Goal: Transaction & Acquisition: Purchase product/service

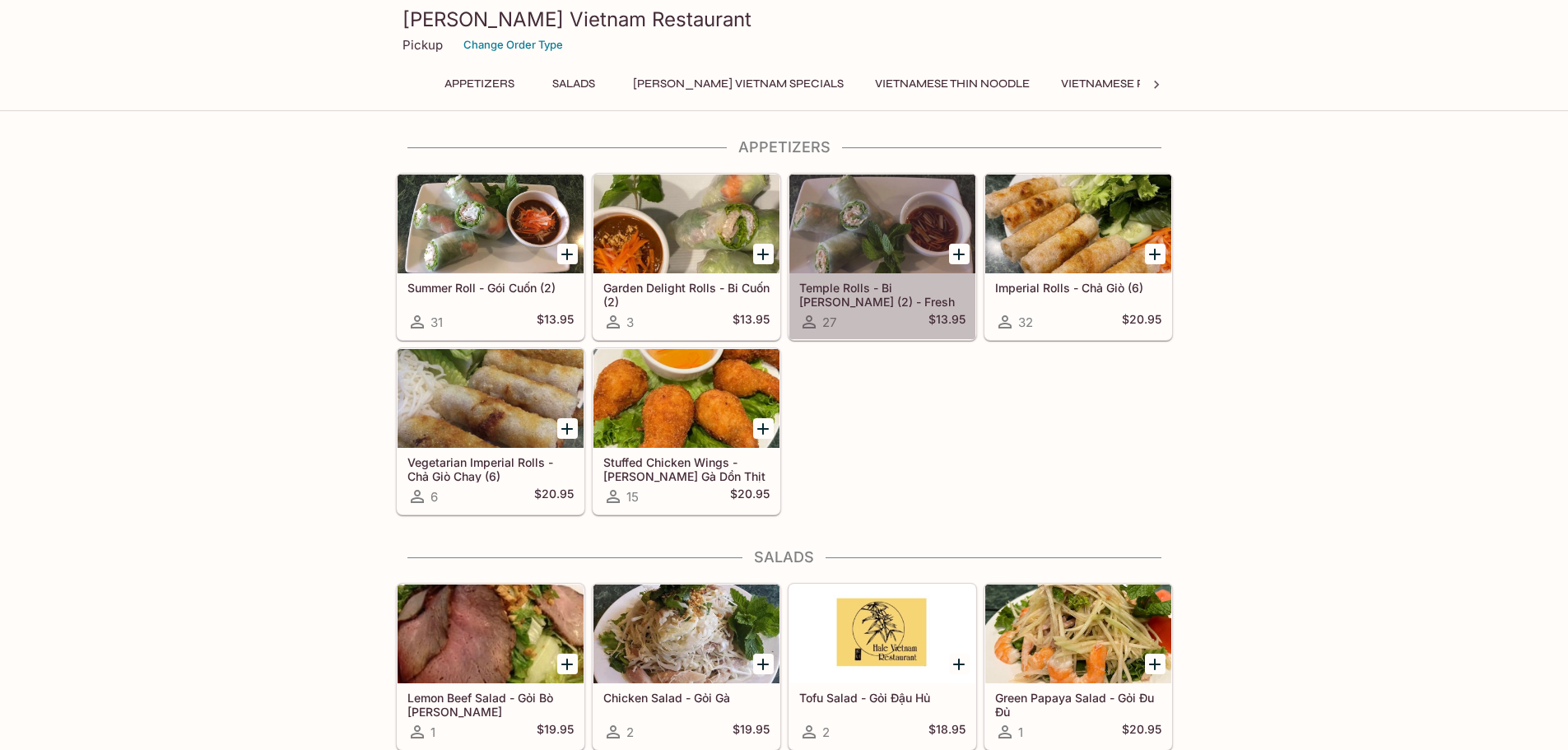
click at [868, 215] on div at bounding box center [883, 223] width 186 height 99
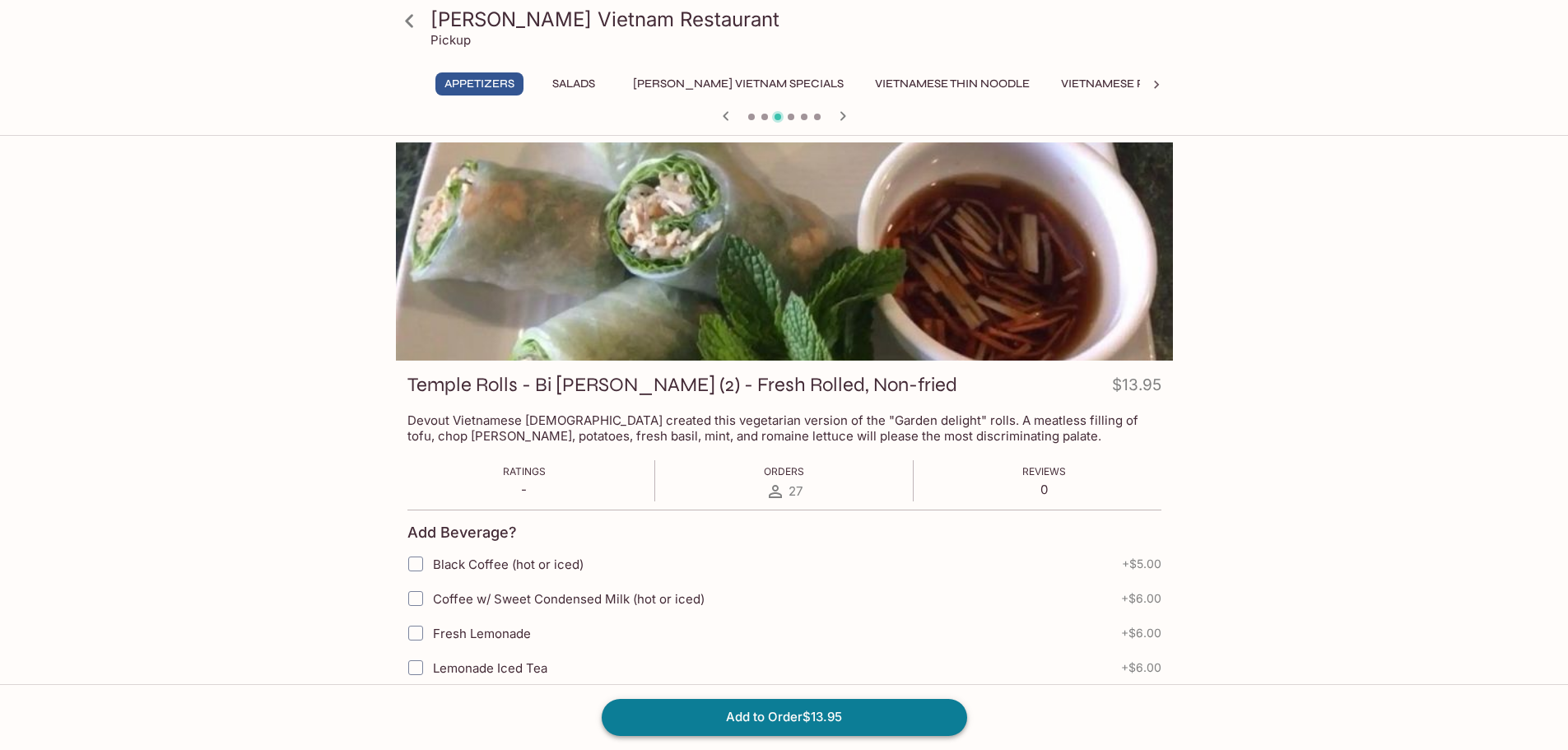
click at [840, 712] on button "Add to Order $13.95" at bounding box center [784, 717] width 366 height 37
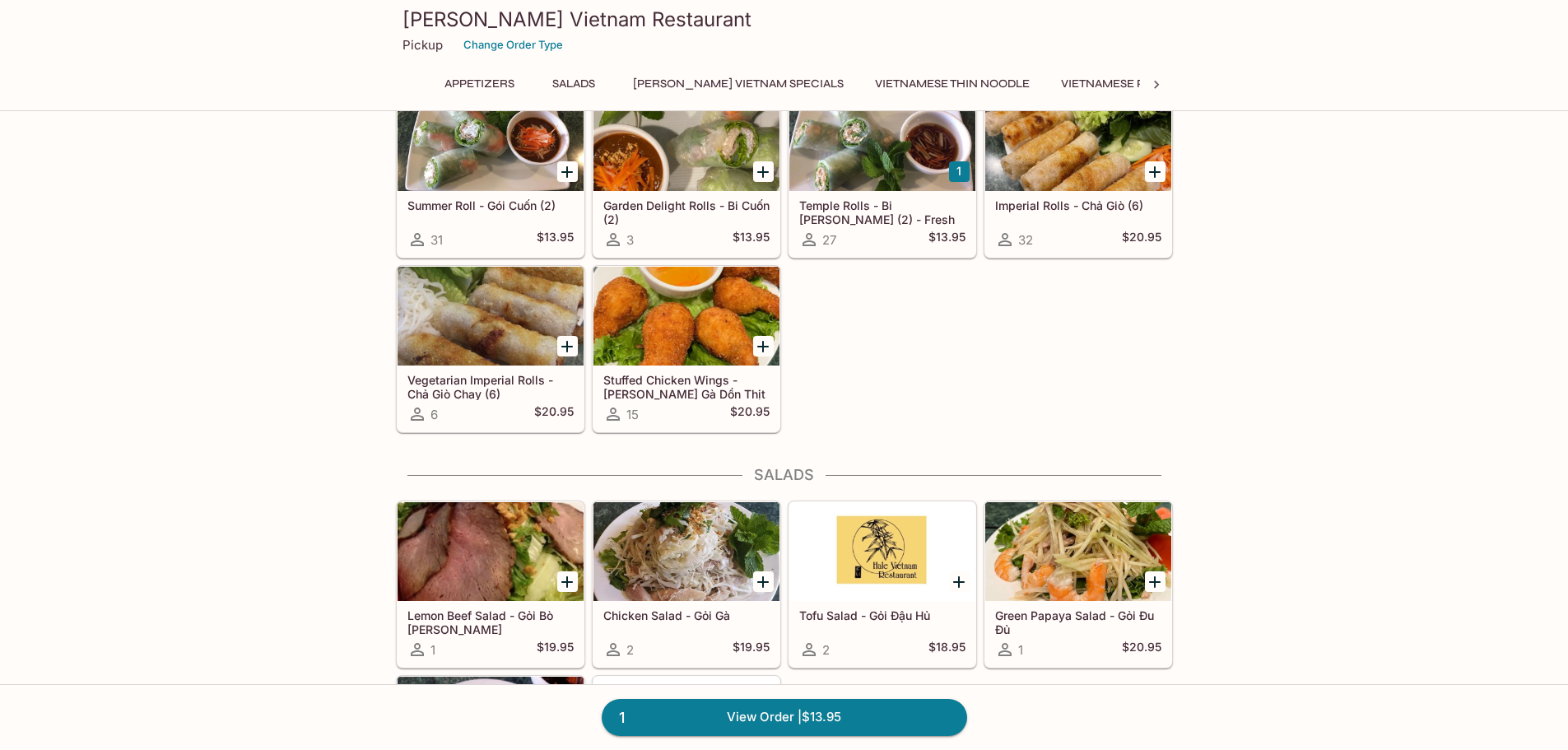
scroll to position [247, 0]
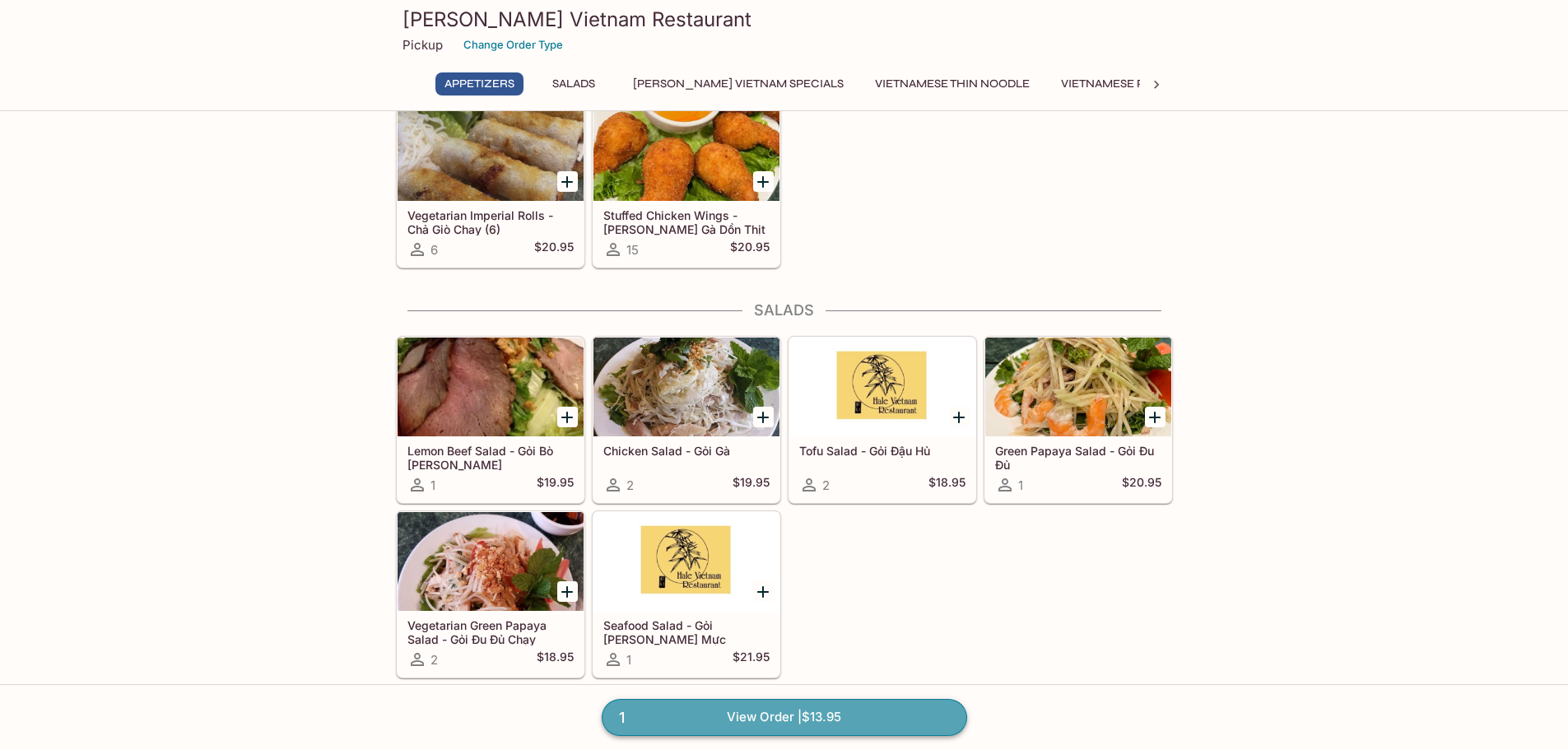
click at [840, 702] on link "1 View Order | $13.95" at bounding box center [784, 717] width 366 height 37
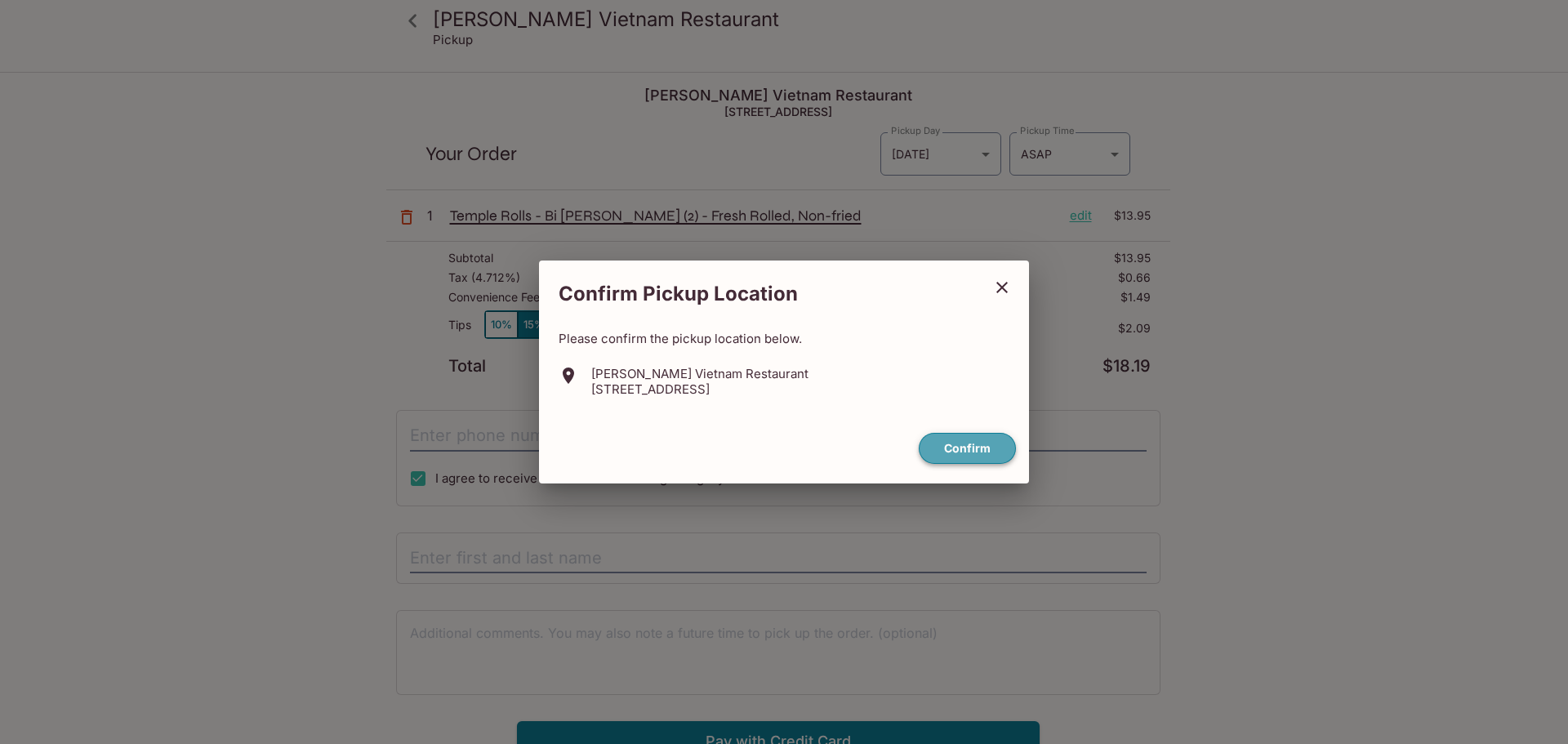
click at [993, 435] on button "Confirm" at bounding box center [967, 449] width 97 height 32
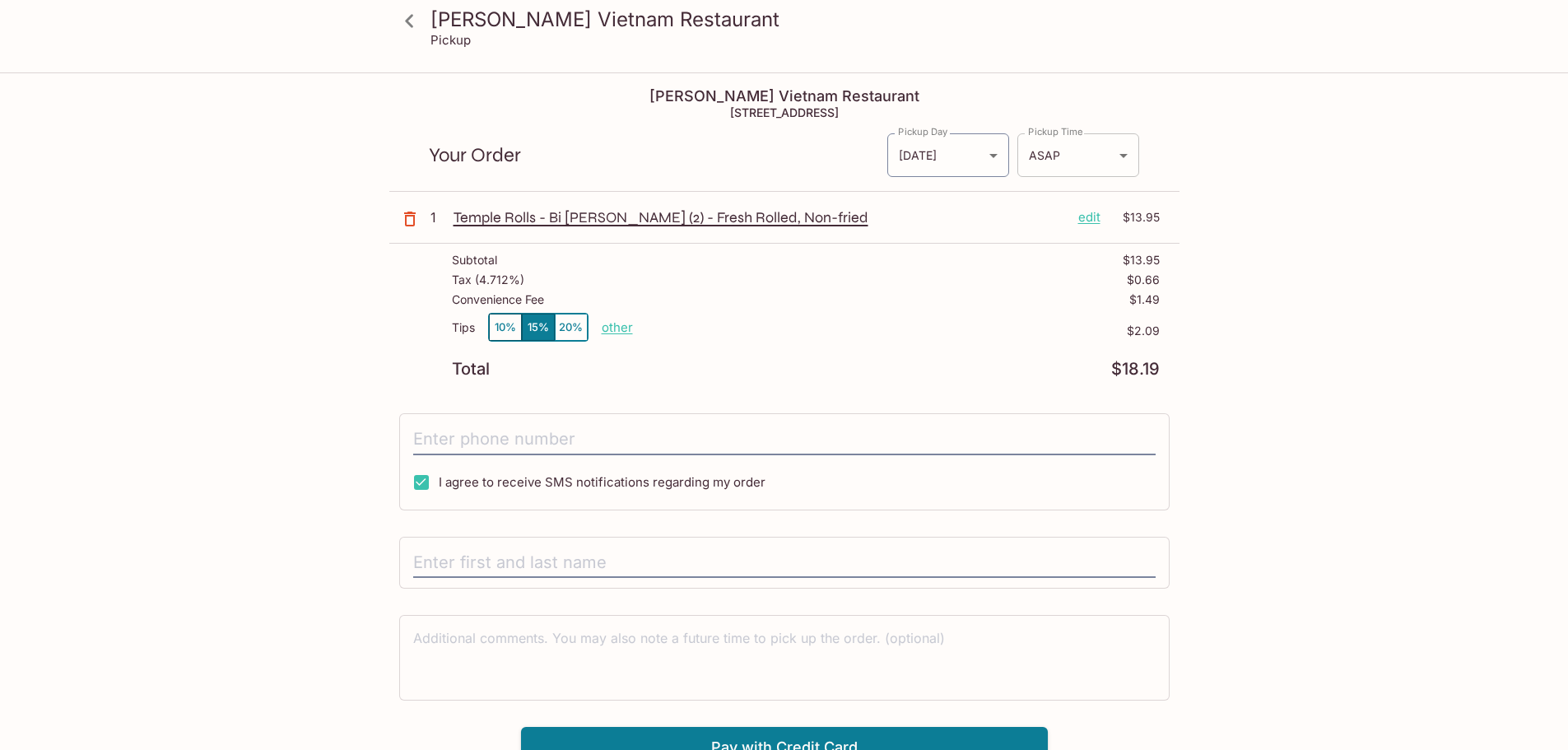
click at [1092, 146] on body "[PERSON_NAME] Vietnam Restaurant Pickup [PERSON_NAME] [GEOGRAPHIC_DATA] Restaur…" at bounding box center [784, 449] width 1568 height 750
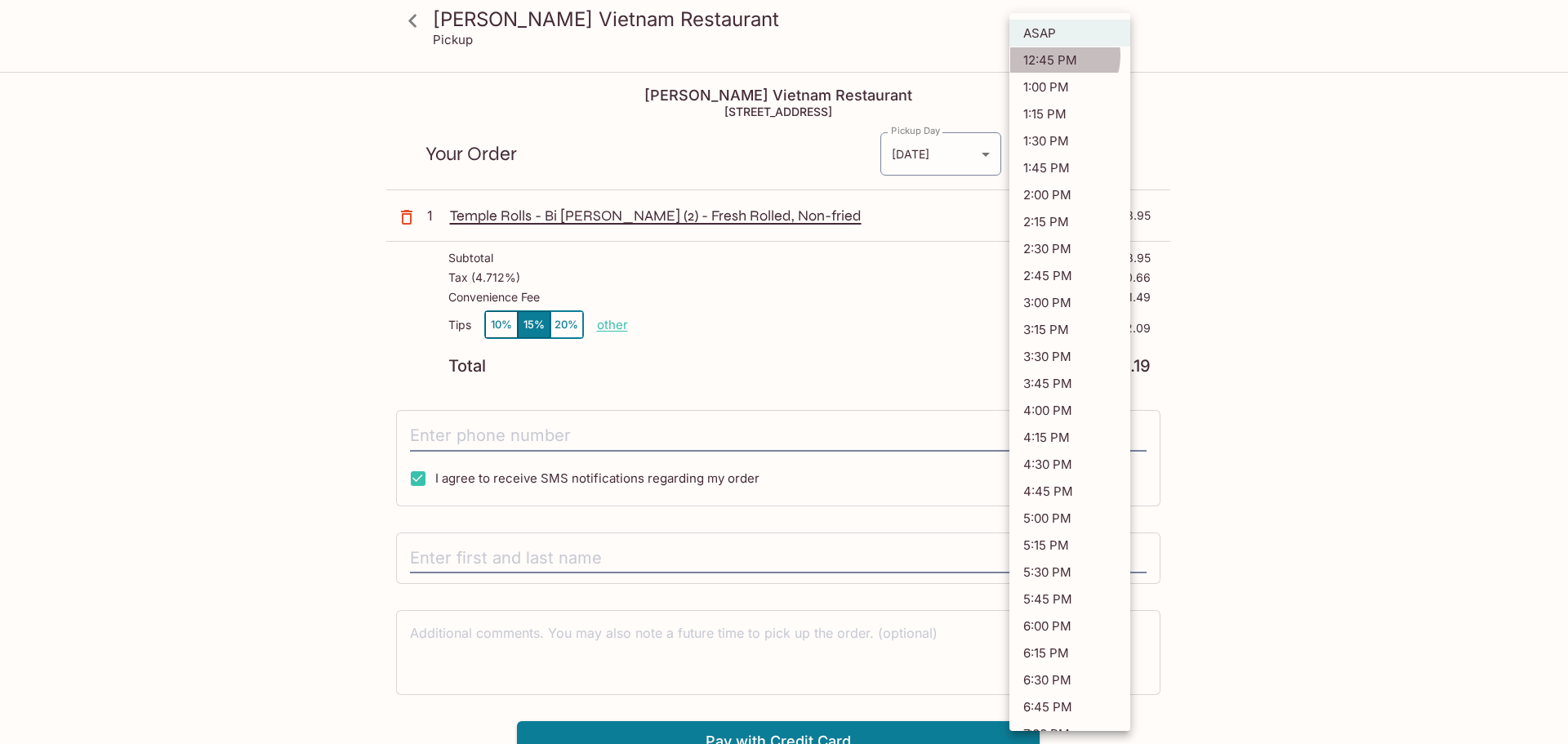
click at [1054, 55] on li "12:45 PM" at bounding box center [1070, 60] width 121 height 27
type input "[DATE]T22:45:19.000000Z"
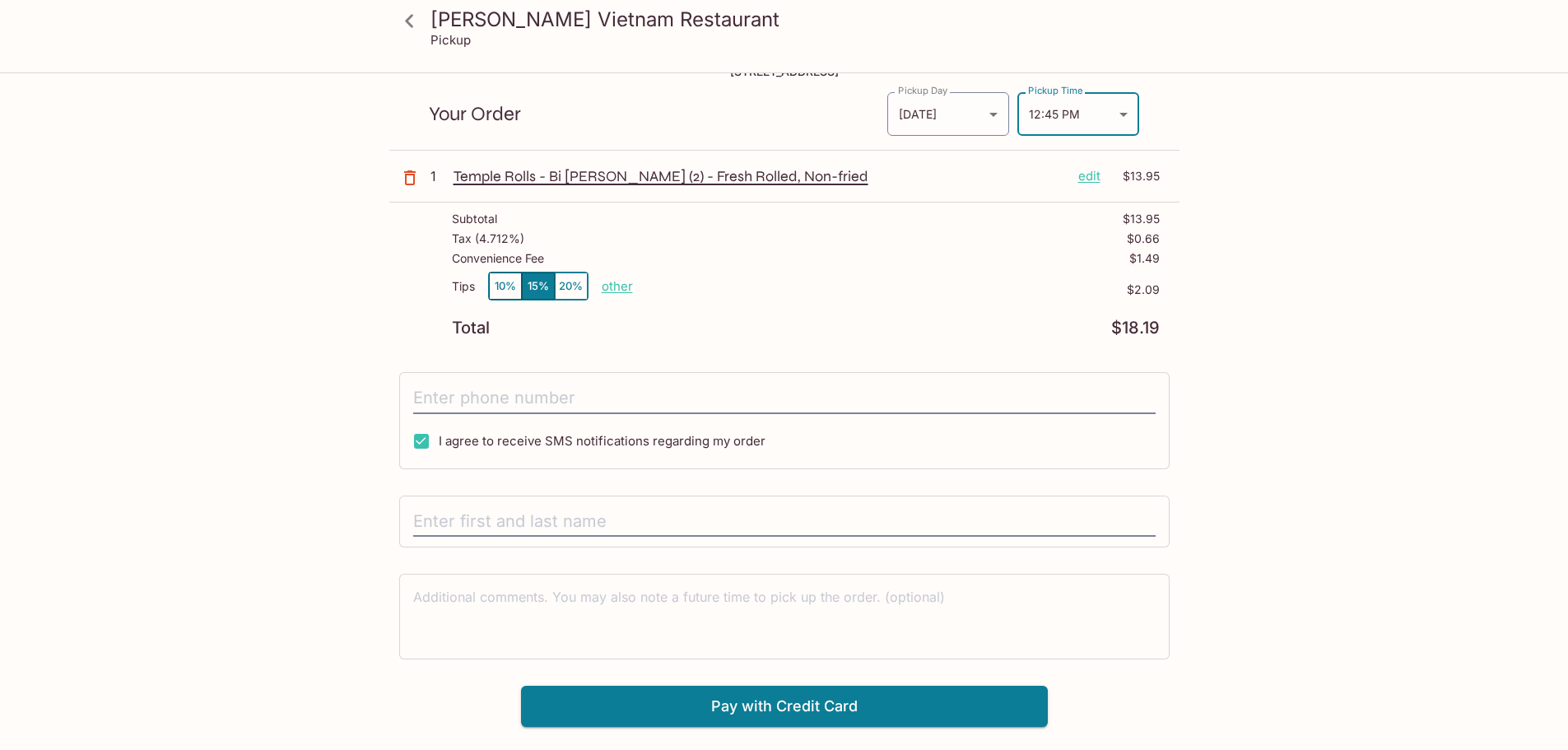
scroll to position [74, 0]
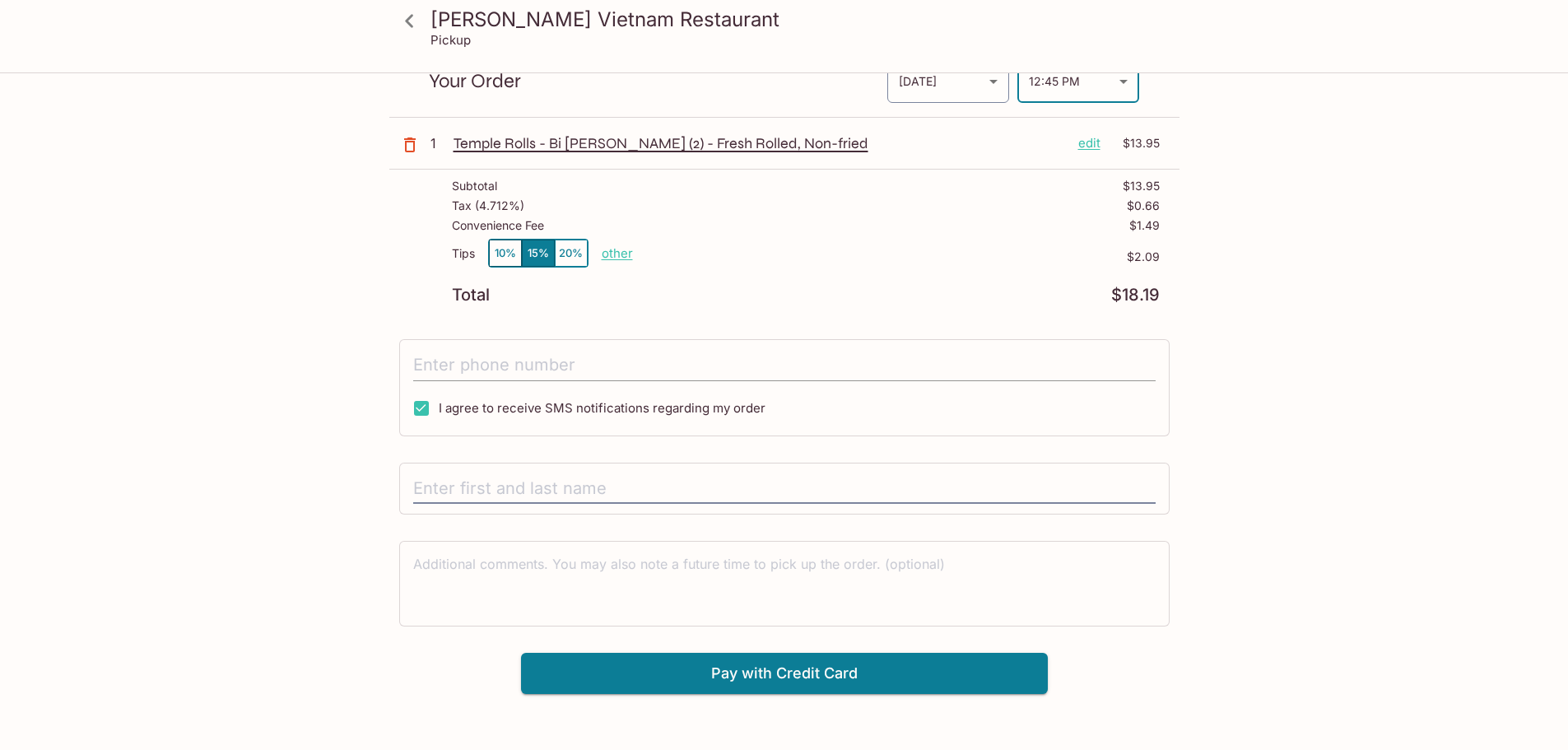
click at [642, 366] on input "tel" at bounding box center [784, 366] width 743 height 32
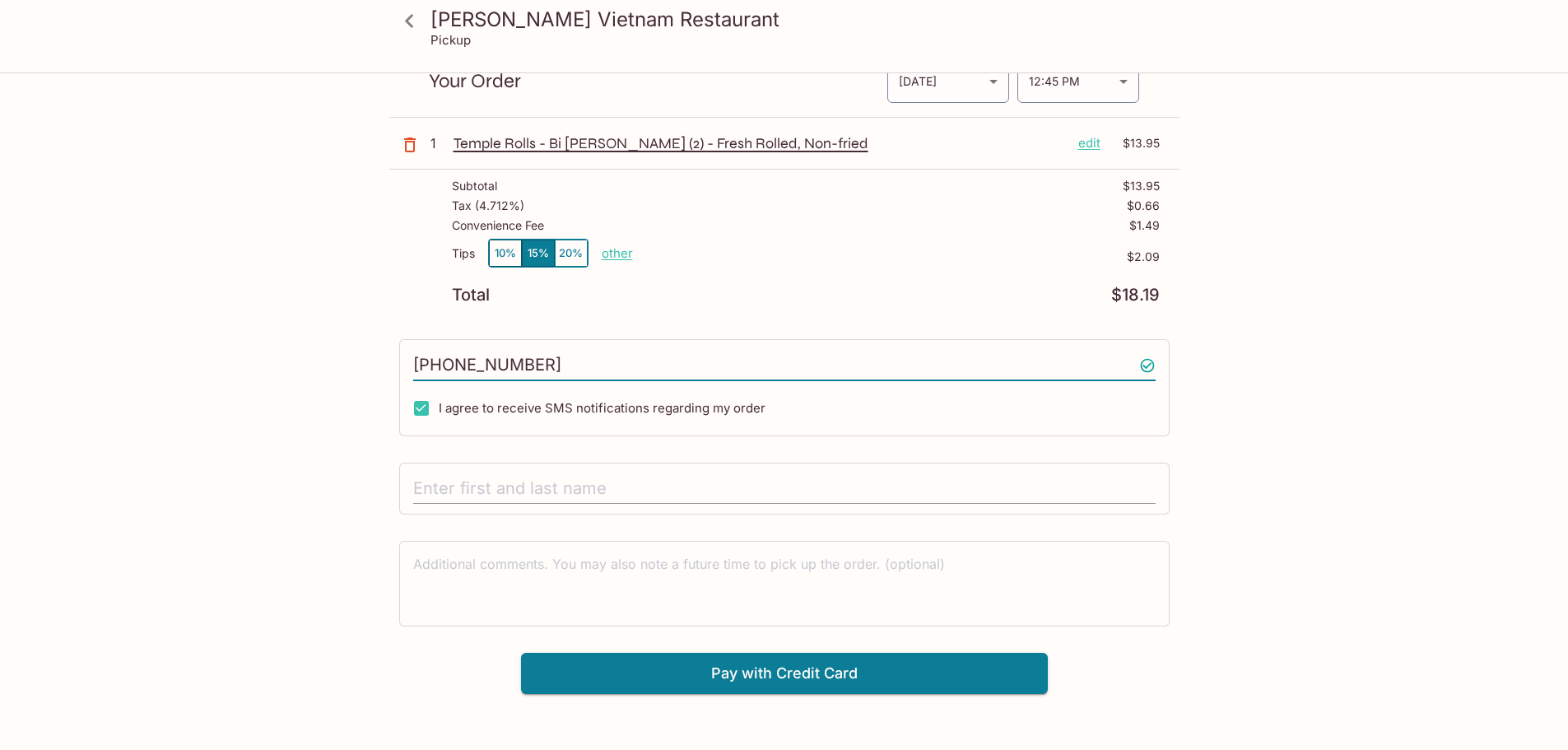
type input "[PHONE_NUMBER]"
click at [671, 484] on input "text" at bounding box center [784, 489] width 743 height 32
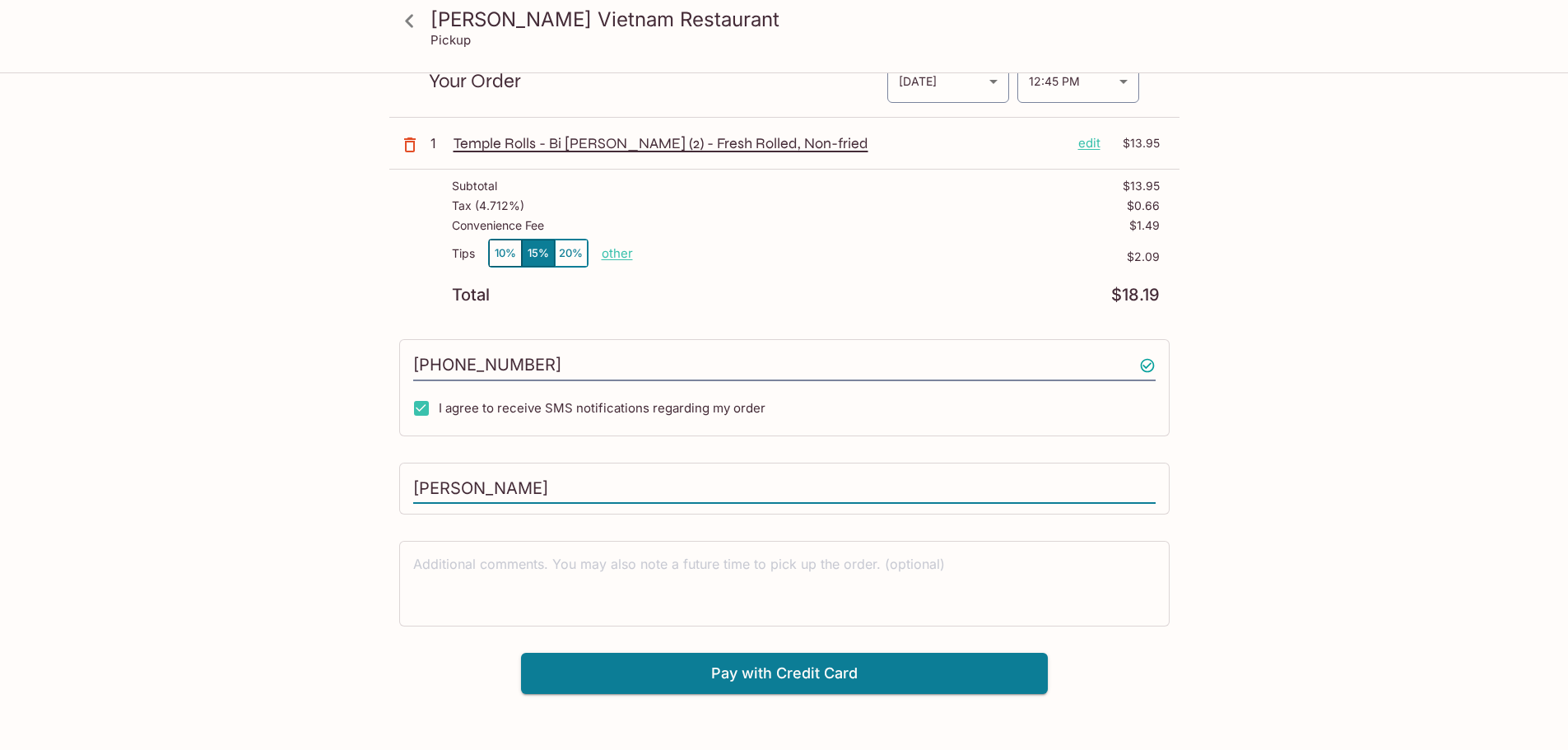
type input "[PERSON_NAME]"
click at [513, 245] on button "10%" at bounding box center [505, 253] width 33 height 27
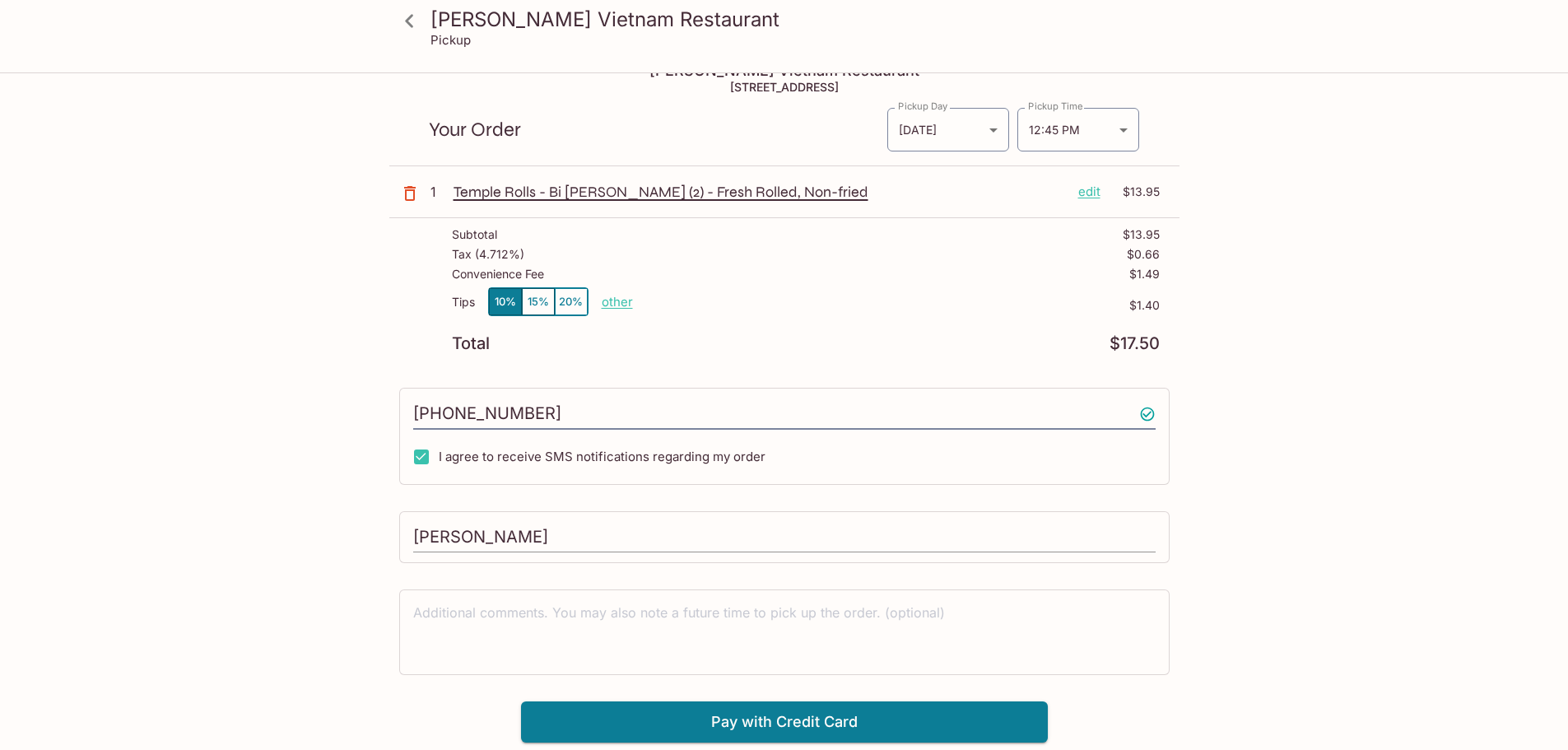
scroll to position [0, 0]
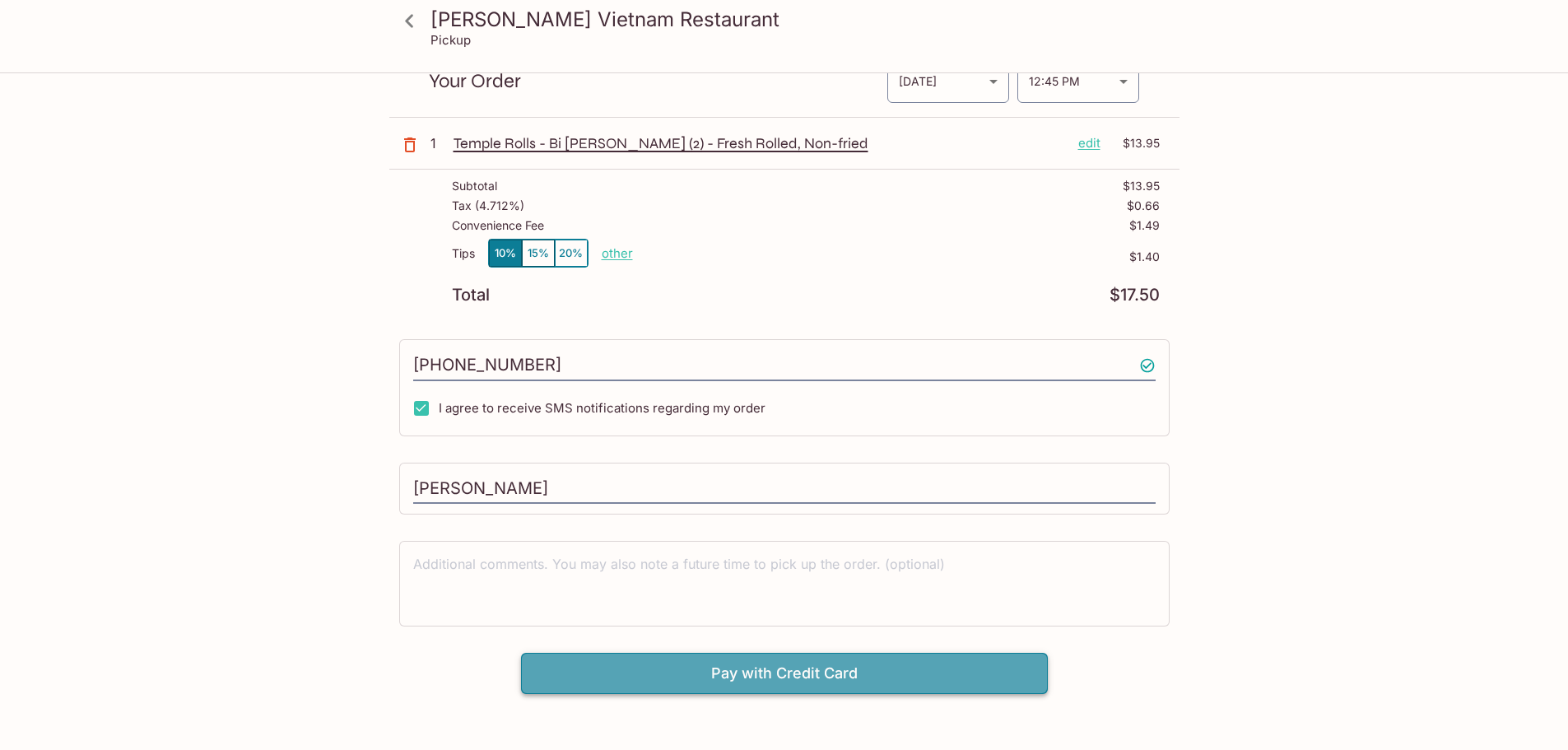
click at [783, 671] on button "Pay with Credit Card" at bounding box center [784, 674] width 527 height 41
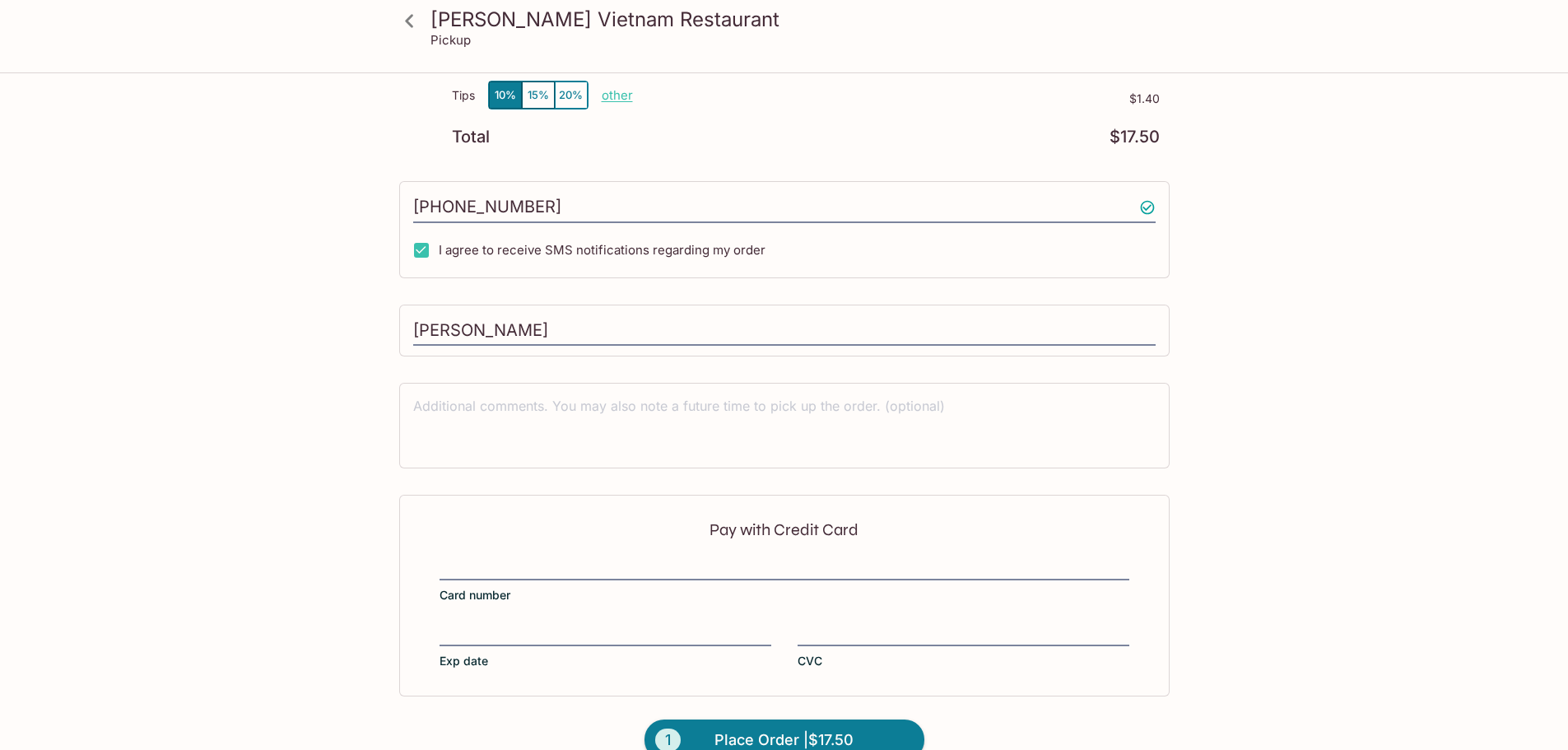
scroll to position [265, 0]
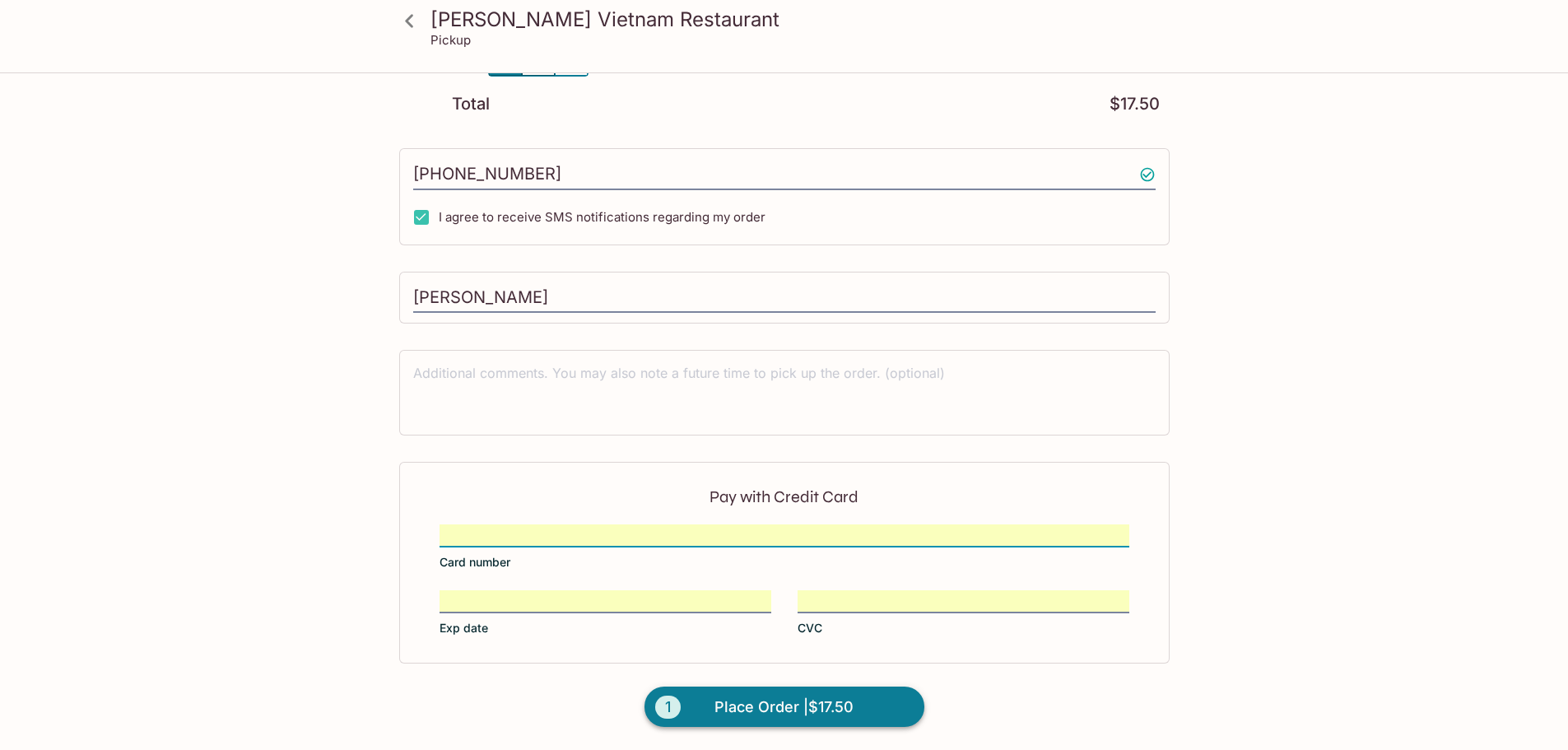
click at [816, 701] on span "Place Order | $17.50" at bounding box center [784, 708] width 139 height 27
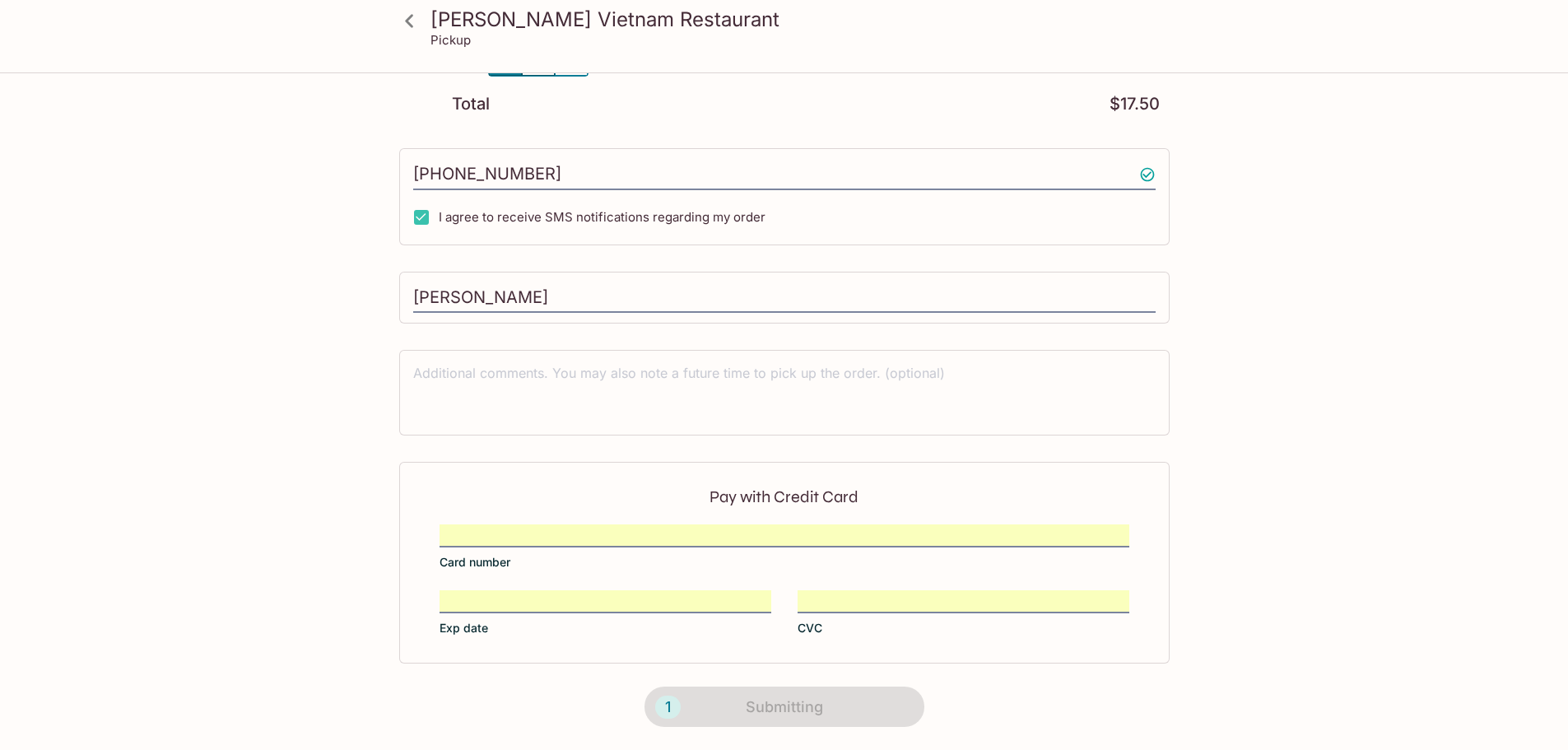
scroll to position [207, 0]
